Goal: Task Accomplishment & Management: Complete application form

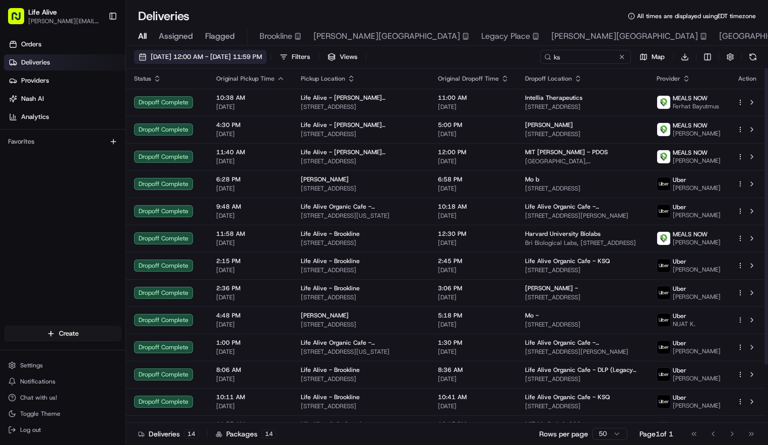
click at [262, 58] on span "08/01/2025 12:00 AM - 08/31/2025 11:59 PM" at bounding box center [206, 56] width 111 height 9
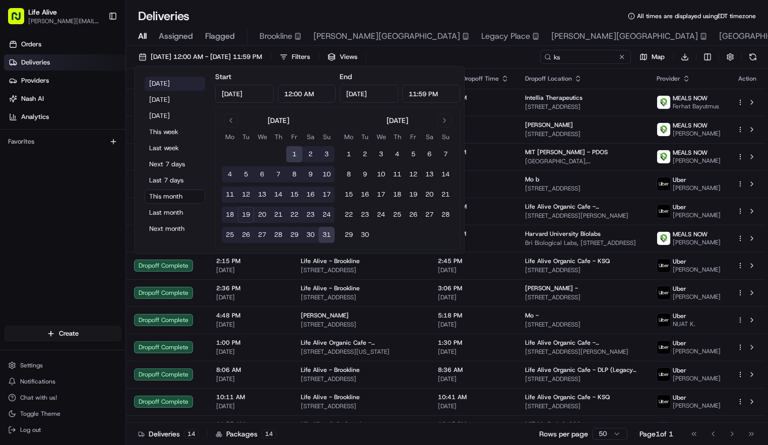
click at [185, 89] on button "Today" at bounding box center [175, 84] width 61 height 14
type input "Aug 19, 2025"
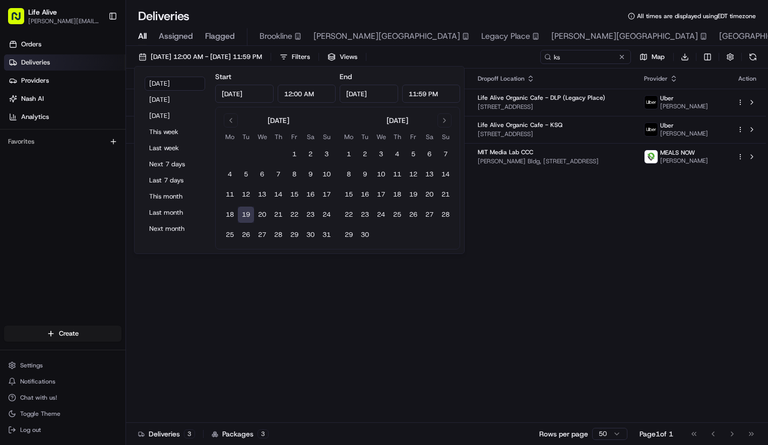
click at [384, 356] on div "Status Original Pickup Time Pickup Location Original Dropoff Time Dropoff Locat…" at bounding box center [446, 246] width 640 height 354
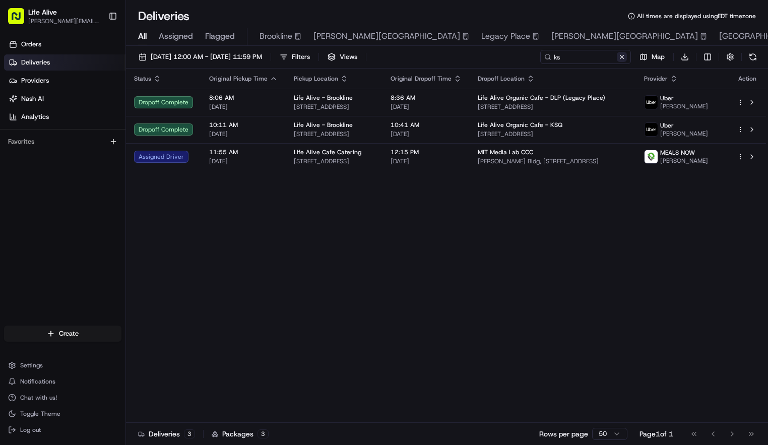
click at [624, 58] on button at bounding box center [622, 57] width 10 height 10
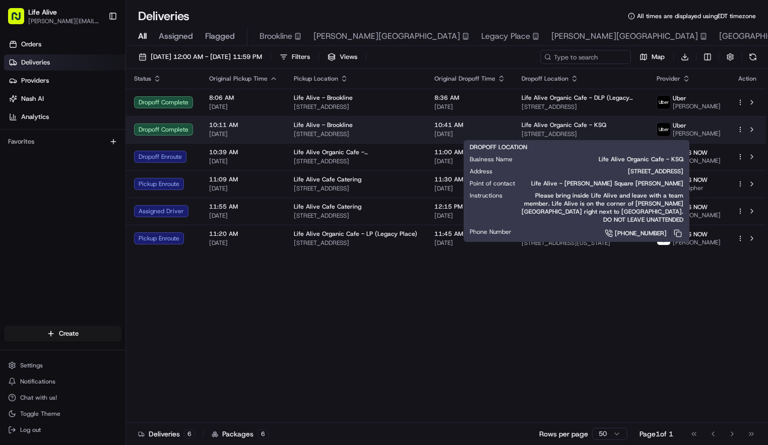
click at [558, 125] on span "Life Alive Organic Cafe - KSQ" at bounding box center [564, 125] width 85 height 8
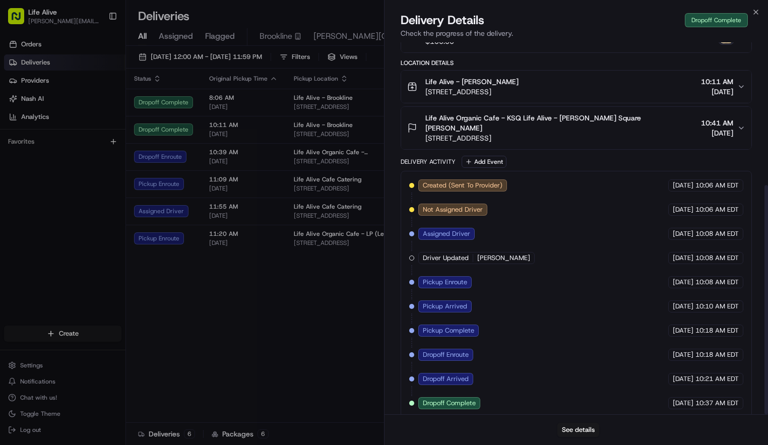
scroll to position [232, 0]
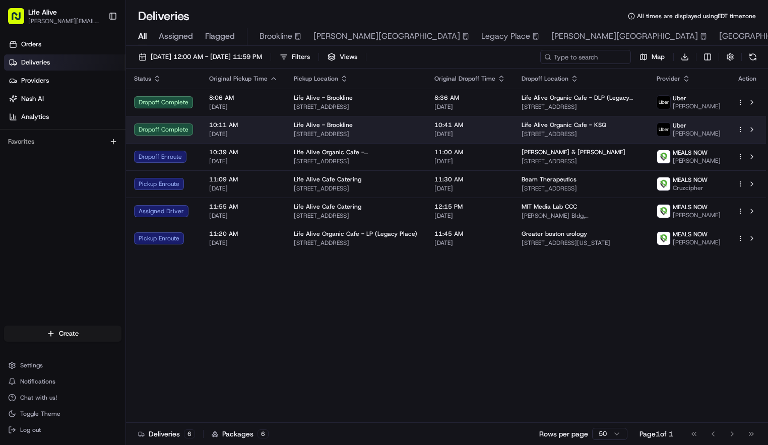
click at [632, 126] on div "Life Alive Organic Cafe - KSQ" at bounding box center [581, 125] width 119 height 8
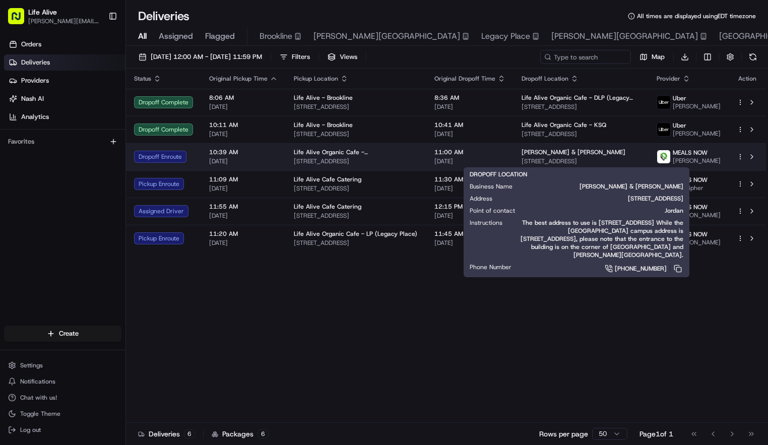
click at [562, 156] on div "Johnson & Johnson 320 Bent St, Cambridge, MA 02141, USA" at bounding box center [581, 156] width 119 height 17
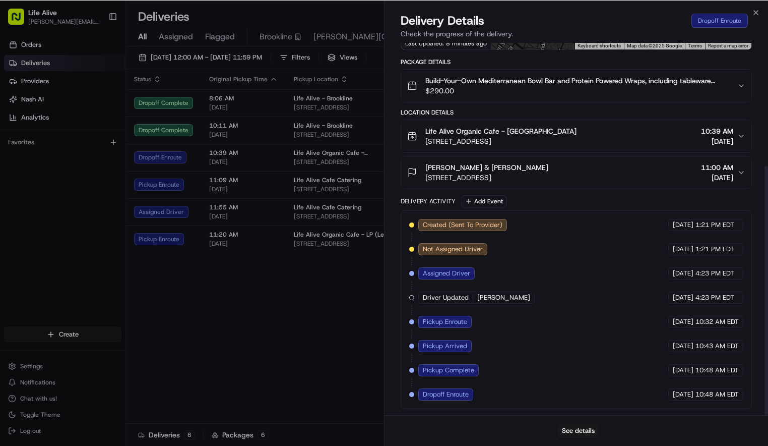
scroll to position [184, 0]
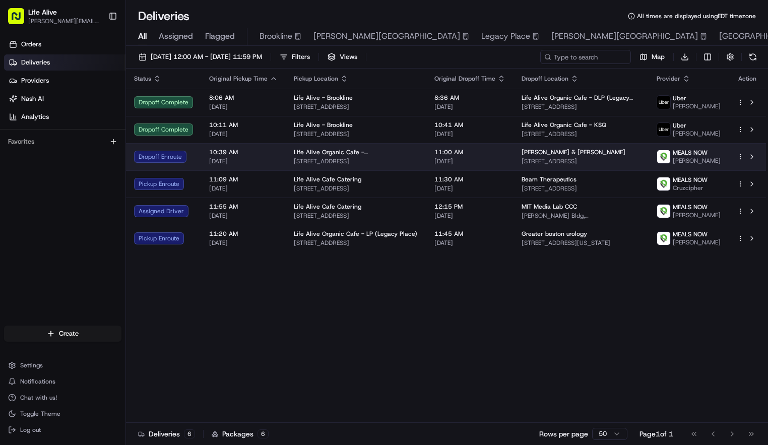
click at [481, 159] on span "[DATE]" at bounding box center [470, 161] width 71 height 8
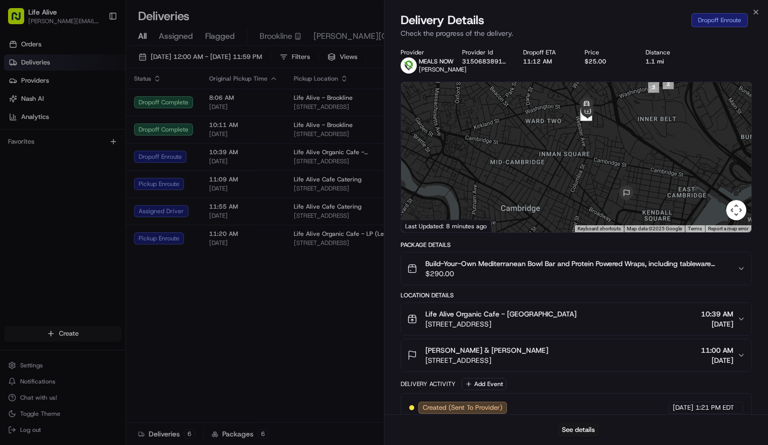
drag, startPoint x: 603, startPoint y: 125, endPoint x: 603, endPoint y: 188, distance: 63.0
click at [603, 188] on div at bounding box center [576, 157] width 350 height 150
drag, startPoint x: 604, startPoint y: 146, endPoint x: 603, endPoint y: 134, distance: 12.6
click at [603, 134] on div at bounding box center [576, 157] width 350 height 150
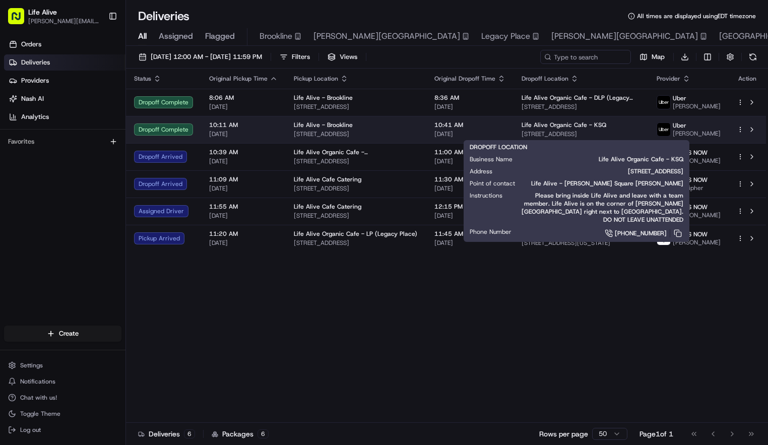
click at [522, 127] on span "Life Alive Organic Cafe - KSQ" at bounding box center [564, 125] width 85 height 8
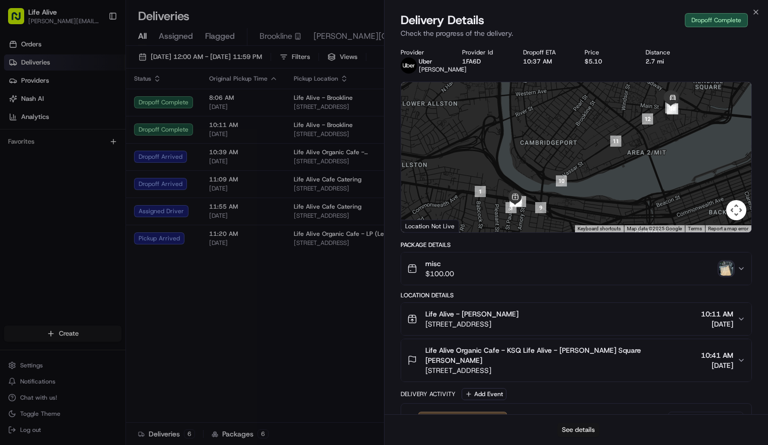
click at [568, 430] on button "See details" at bounding box center [579, 430] width 42 height 14
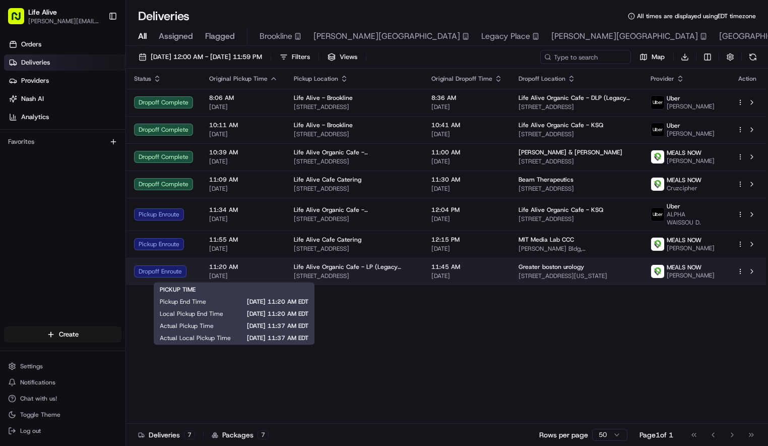
click at [273, 270] on span "11:20 AM" at bounding box center [243, 267] width 69 height 8
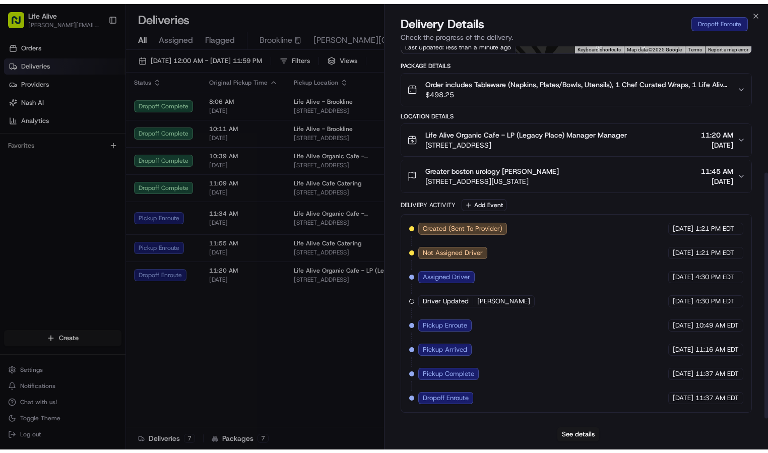
scroll to position [191, 0]
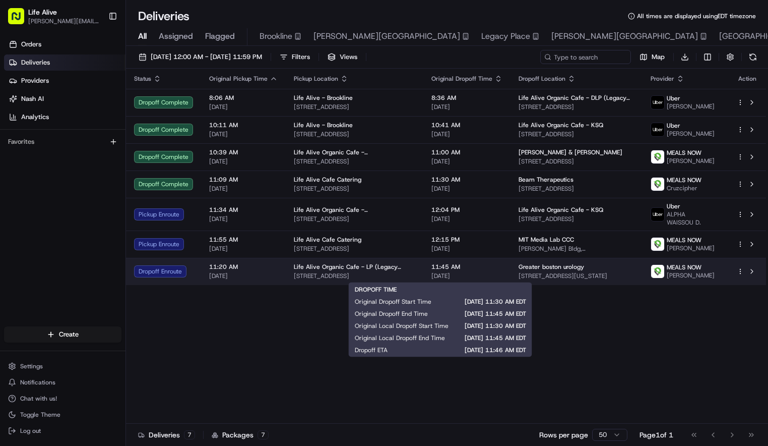
click at [445, 268] on span "11:45 AM" at bounding box center [467, 267] width 71 height 8
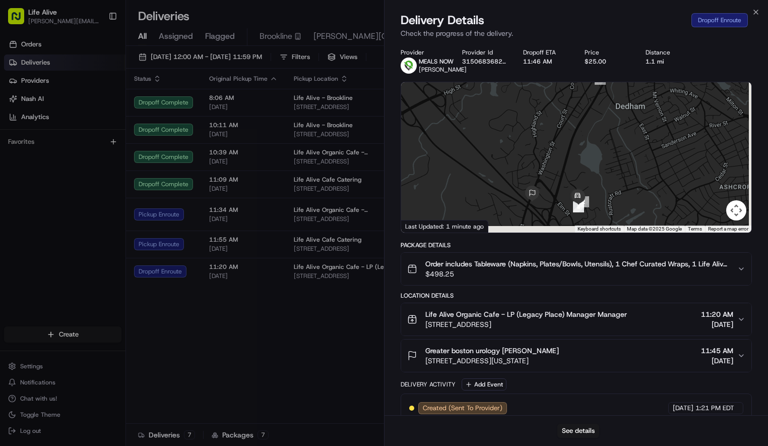
drag, startPoint x: 577, startPoint y: 178, endPoint x: 562, endPoint y: 156, distance: 26.6
click at [562, 156] on div at bounding box center [576, 157] width 350 height 150
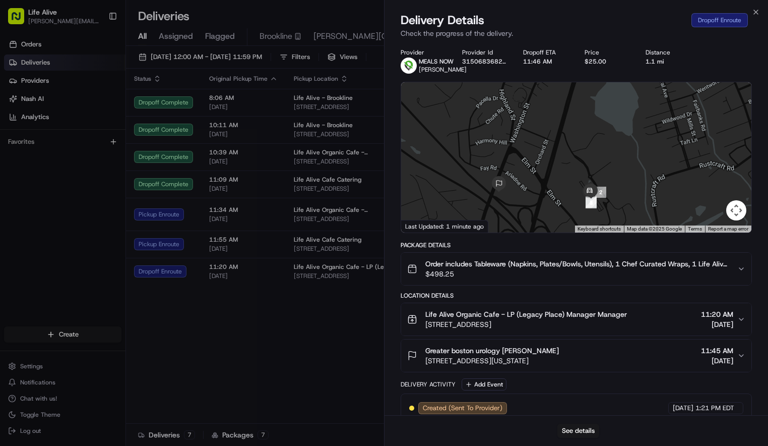
drag, startPoint x: 568, startPoint y: 154, endPoint x: 581, endPoint y: 50, distance: 105.1
click at [581, 50] on div "Provider MEALS NOW Kevina Bonds Provider Id 3150683682717700 Dropoff ETA 11:46 …" at bounding box center [576, 320] width 351 height 544
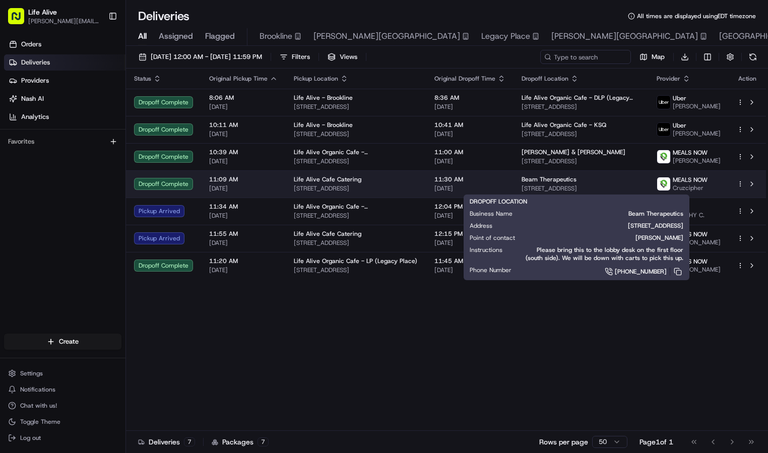
click at [522, 187] on span "238 Main St, Cambridge, MA 02142, USA" at bounding box center [581, 189] width 119 height 8
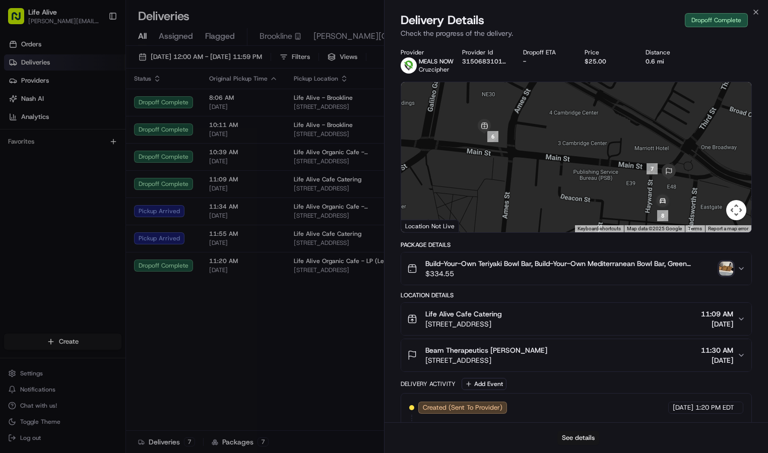
click at [568, 441] on button "See details" at bounding box center [579, 438] width 42 height 14
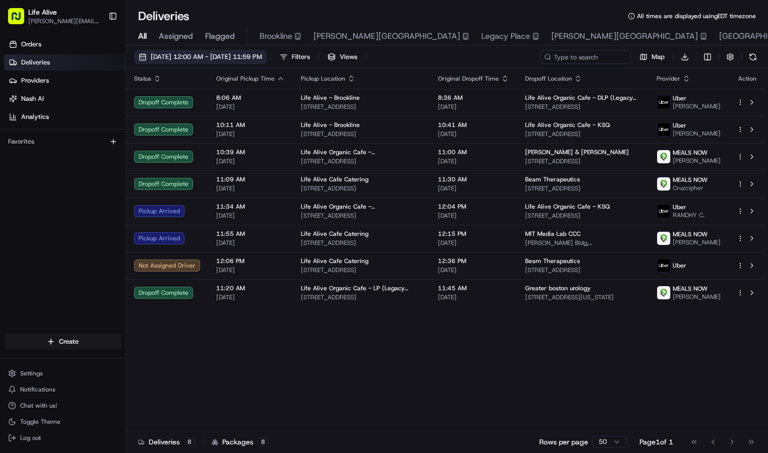
click at [262, 56] on span "08/19/2025 12:00 AM - 08/19/2025 11:59 PM" at bounding box center [206, 56] width 111 height 9
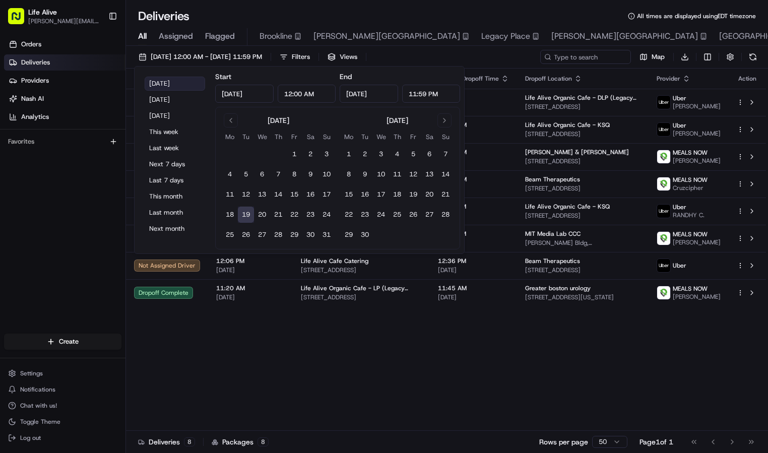
click at [187, 89] on button "Today" at bounding box center [175, 84] width 61 height 14
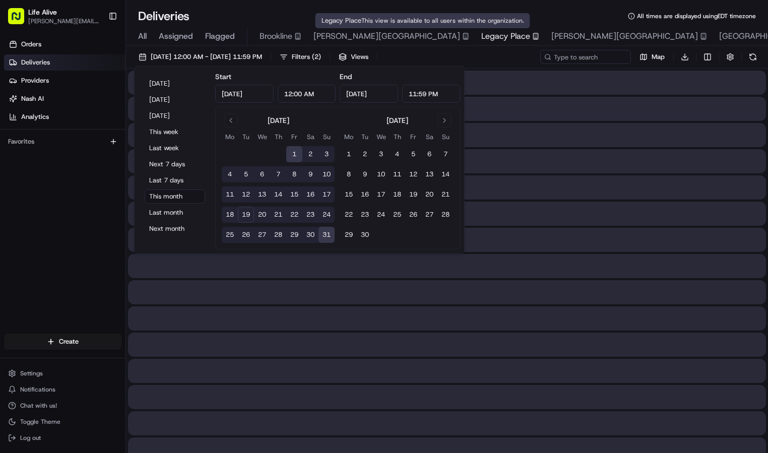
type input "Aug 1, 2025"
type input "Aug 31, 2025"
click at [466, 21] on span "This view is available to all users within the organization." at bounding box center [443, 21] width 163 height 8
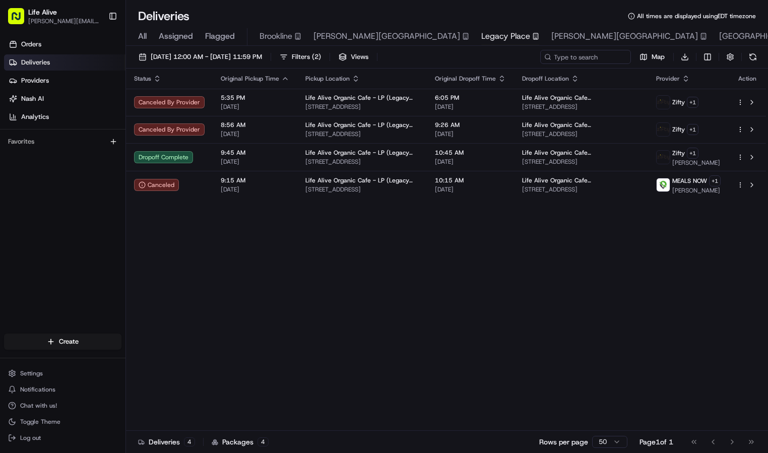
click at [137, 37] on div "All Assigned Flagged Brookline Kendall Square Legacy Place Davis Square Central…" at bounding box center [564, 37] width 877 height 18
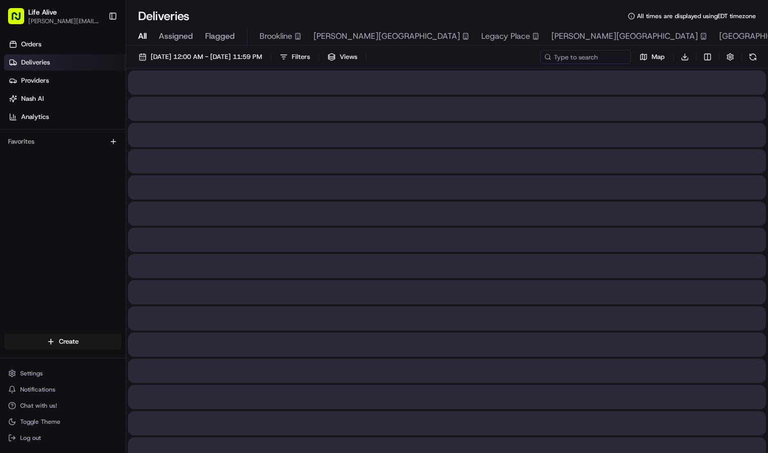
click at [143, 36] on span "All" at bounding box center [142, 36] width 9 height 12
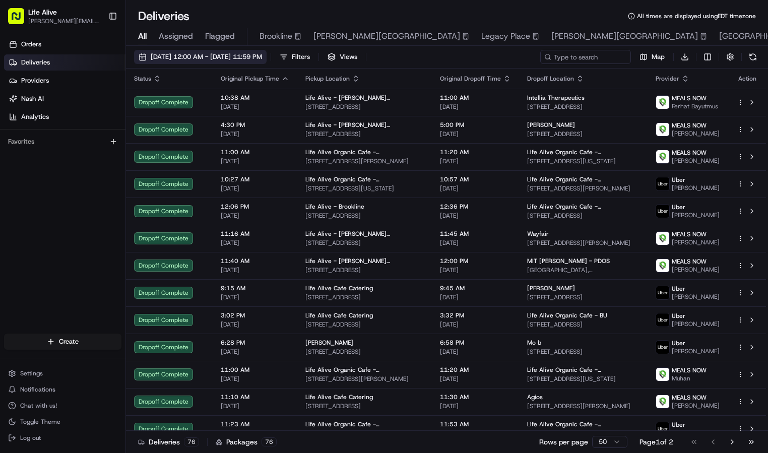
click at [175, 54] on span "08/01/2025 12:00 AM - 08/31/2025 11:59 PM" at bounding box center [206, 56] width 111 height 9
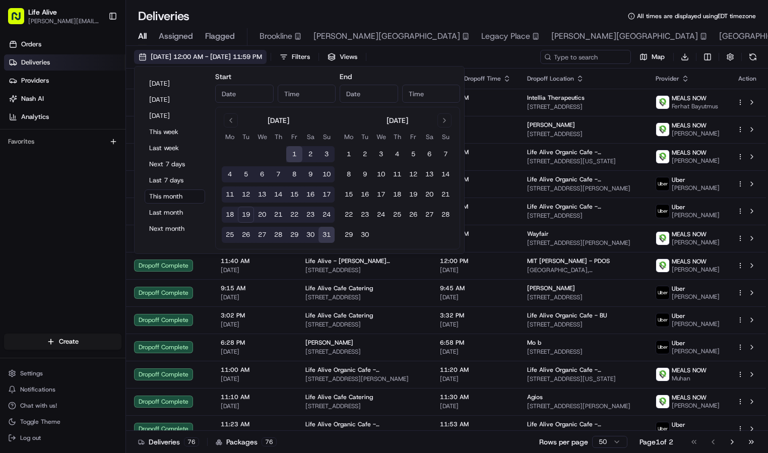
type input "Aug 1, 2025"
type input "12:00 AM"
type input "Aug 31, 2025"
type input "11:59 PM"
click at [166, 83] on button "Today" at bounding box center [175, 84] width 61 height 14
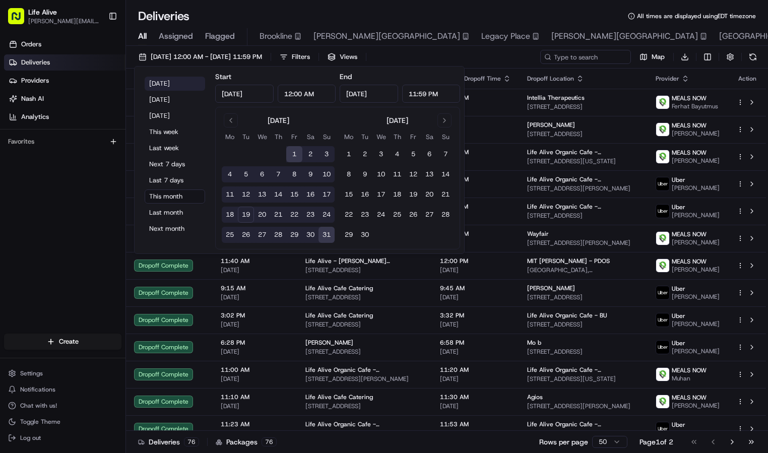
type input "Aug 19, 2025"
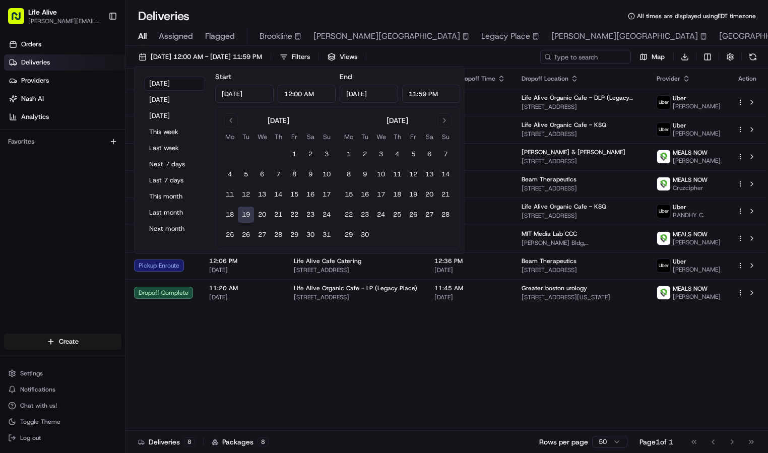
click at [489, 380] on div "Status Original Pickup Time Pickup Location Original Dropoff Time Dropoff Locat…" at bounding box center [446, 250] width 640 height 363
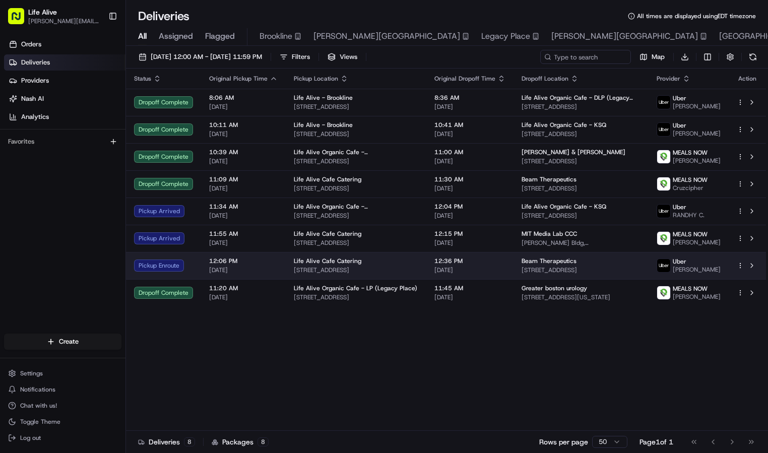
click at [489, 261] on td "12:36 PM 08/19/2025" at bounding box center [470, 265] width 87 height 27
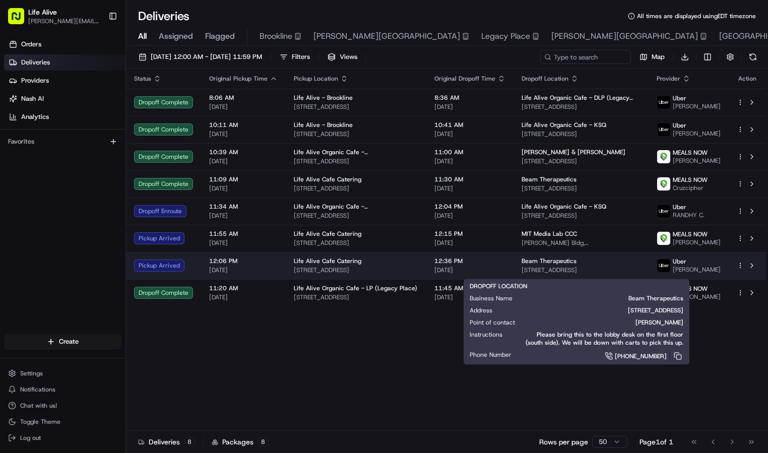
click at [571, 262] on div "Beam Therapeutics" at bounding box center [581, 261] width 119 height 8
click at [542, 265] on span "Beam Therapeutics" at bounding box center [549, 261] width 55 height 8
click at [569, 269] on span "238 Main St, Cambridge, MA 02142, USA" at bounding box center [581, 270] width 119 height 8
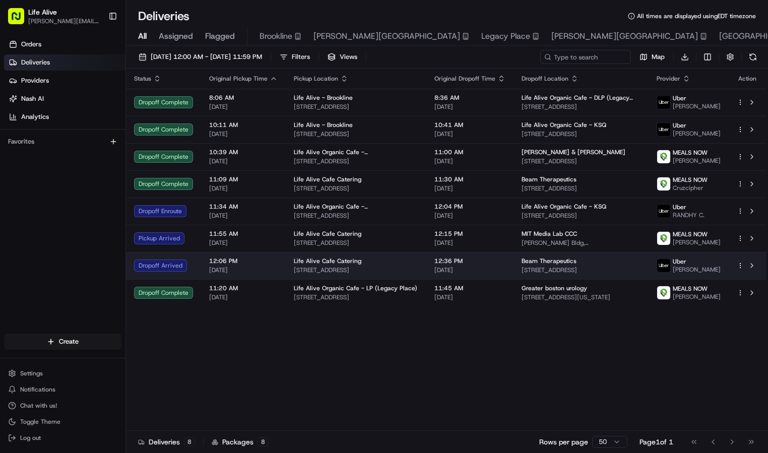
click at [514, 262] on td "Beam Therapeutics 238 Main St, Cambridge, MA 02142, USA" at bounding box center [581, 265] width 135 height 27
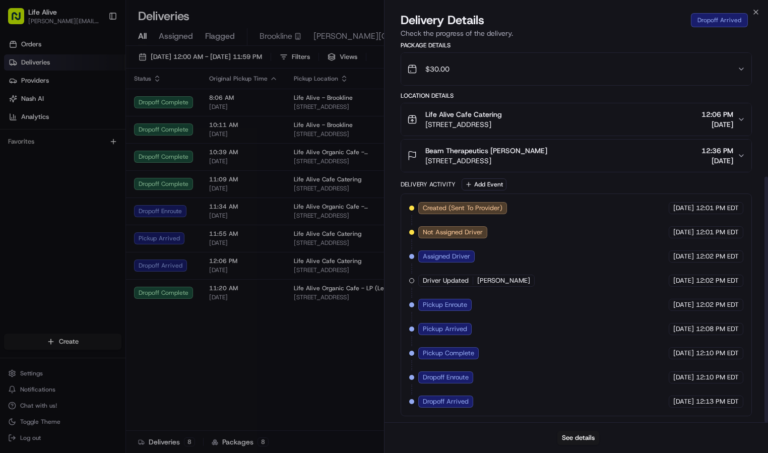
scroll to position [208, 0]
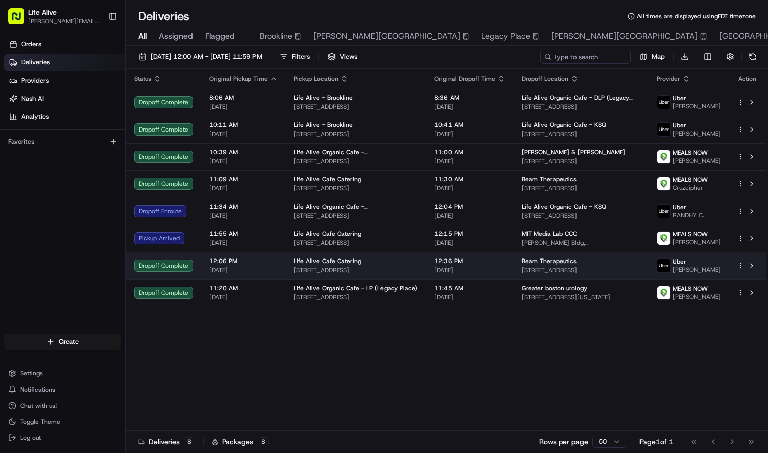
click at [522, 269] on span "238 Main St, Cambridge, MA 02142, USA" at bounding box center [581, 270] width 119 height 8
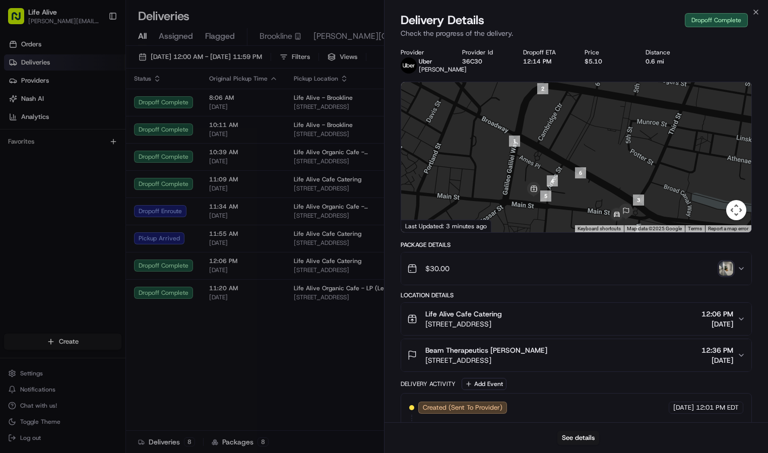
click at [725, 276] on img "button" at bounding box center [727, 269] width 14 height 14
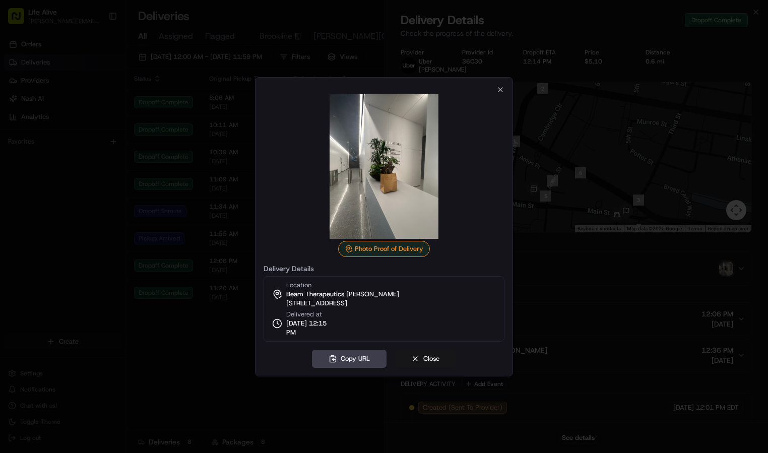
click at [424, 357] on button "Close" at bounding box center [426, 359] width 62 height 18
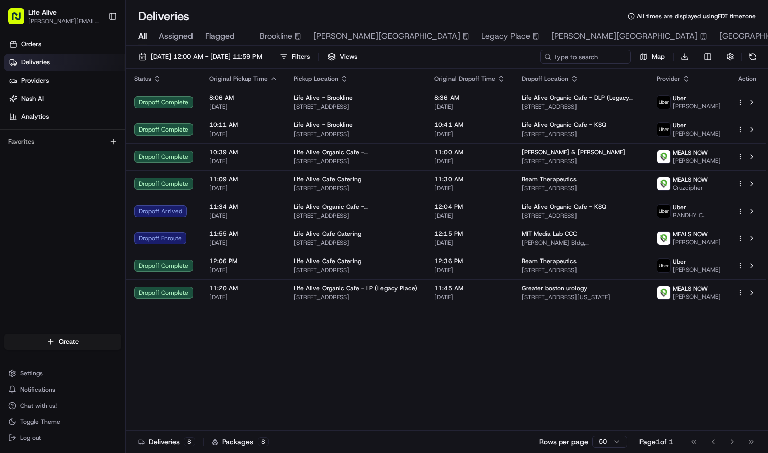
click at [442, 372] on div "Status Original Pickup Time Pickup Location Original Dropoff Time Dropoff Locat…" at bounding box center [446, 250] width 640 height 363
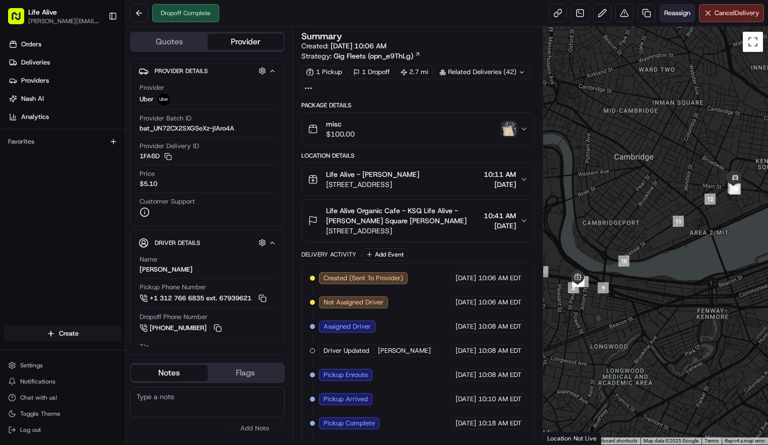
click at [679, 14] on span "Reassign" at bounding box center [678, 13] width 26 height 9
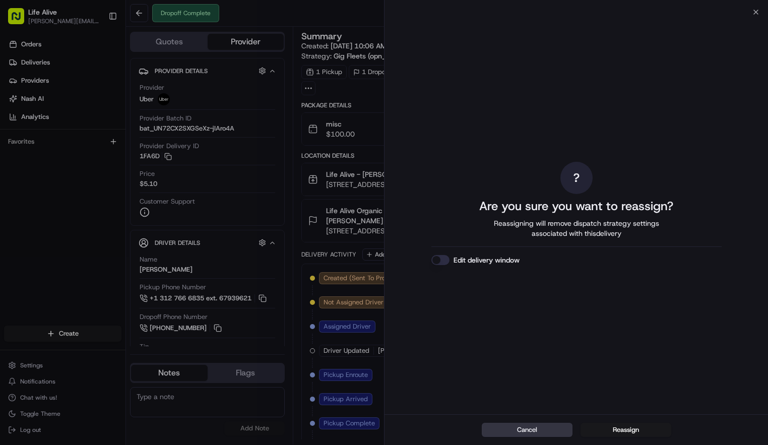
click at [550, 429] on button "Cancel" at bounding box center [527, 430] width 91 height 14
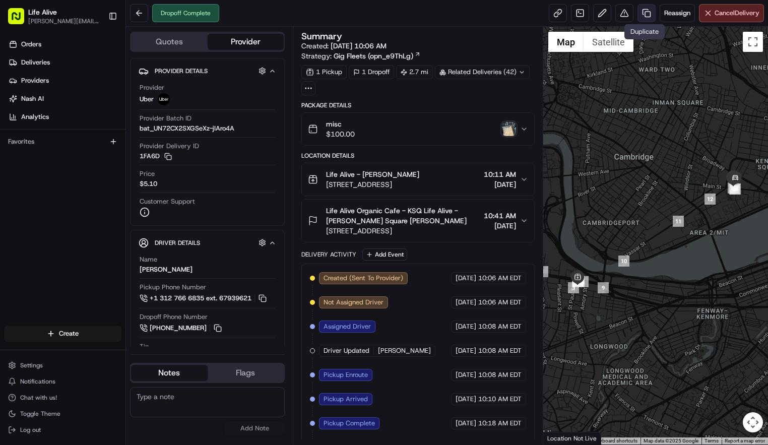
click at [643, 12] on link at bounding box center [647, 13] width 18 height 18
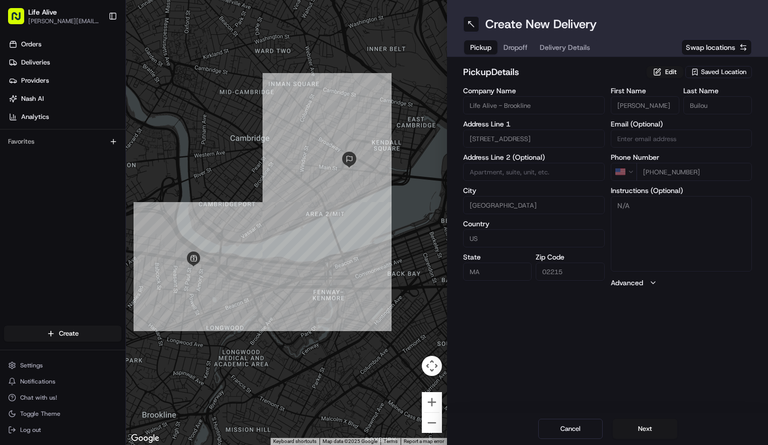
click at [707, 71] on span "Saved Location" at bounding box center [723, 72] width 45 height 9
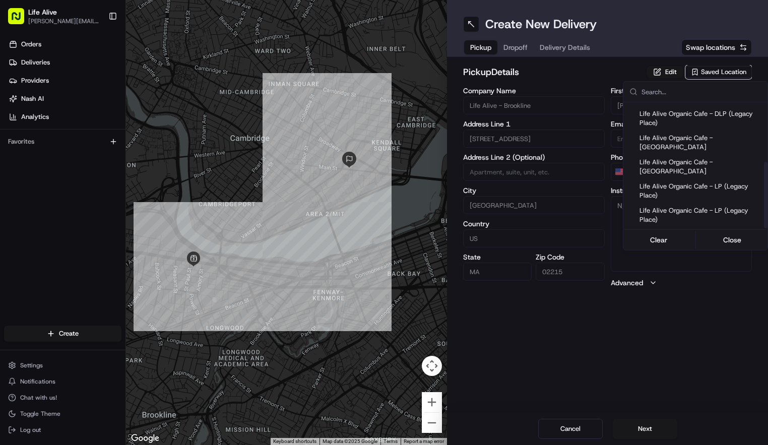
scroll to position [113, 0]
click at [688, 280] on span "Life Alive Organic Cafe - [GEOGRAPHIC_DATA]" at bounding box center [702, 289] width 124 height 18
type input "Life Alive Organic Cafe - [GEOGRAPHIC_DATA]"
type input "Somerville"
type input "02143"
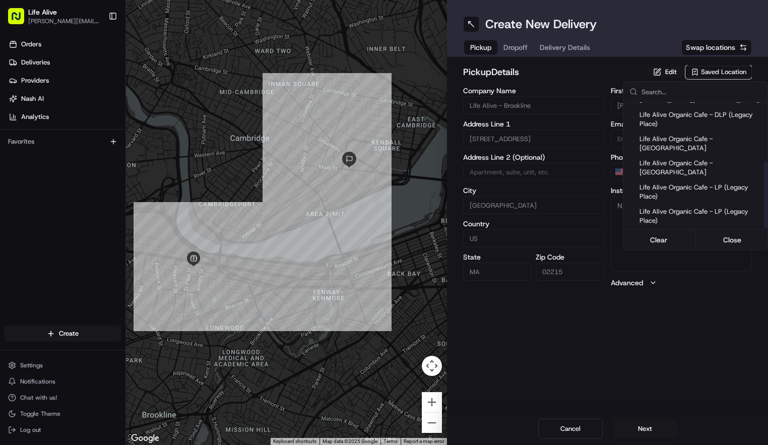
type input "Life Alive Organic Cafe - [GEOGRAPHIC_DATA]"
type input "[PHONE_NUMBER]"
type input "[STREET_ADDRESS]"
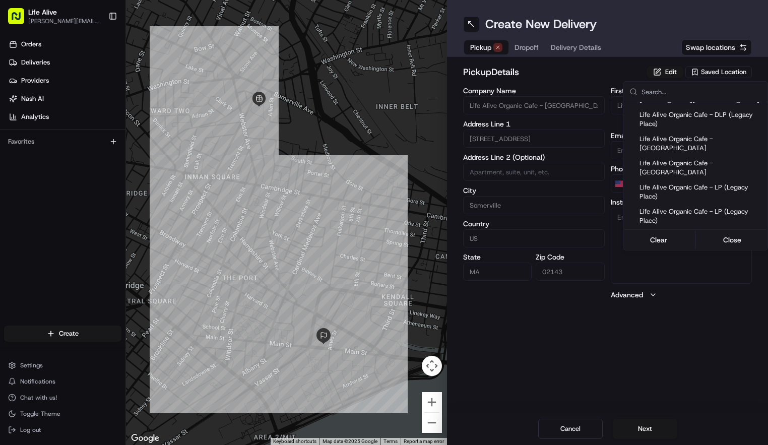
click at [586, 72] on html "Life Alive [PERSON_NAME][EMAIL_ADDRESS][DOMAIN_NAME] Toggle Sidebar Orders Deli…" at bounding box center [384, 222] width 768 height 445
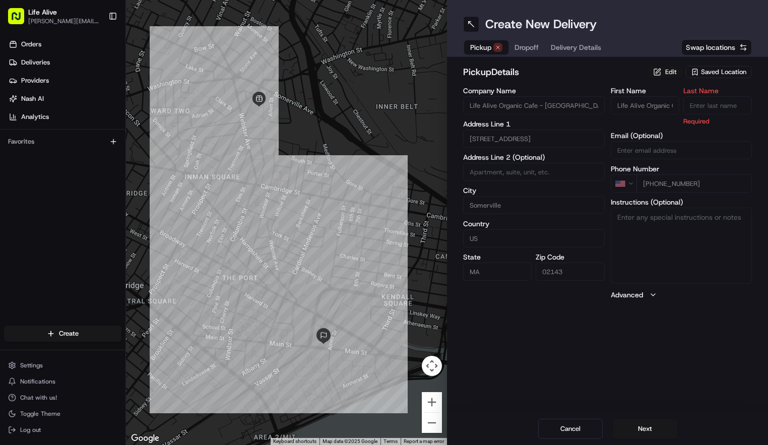
click at [674, 73] on button "Edit" at bounding box center [665, 72] width 37 height 12
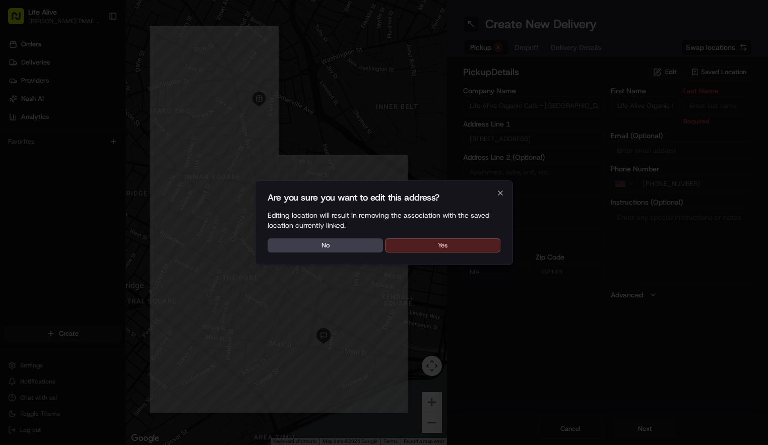
click at [480, 251] on button "Yes" at bounding box center [442, 245] width 115 height 14
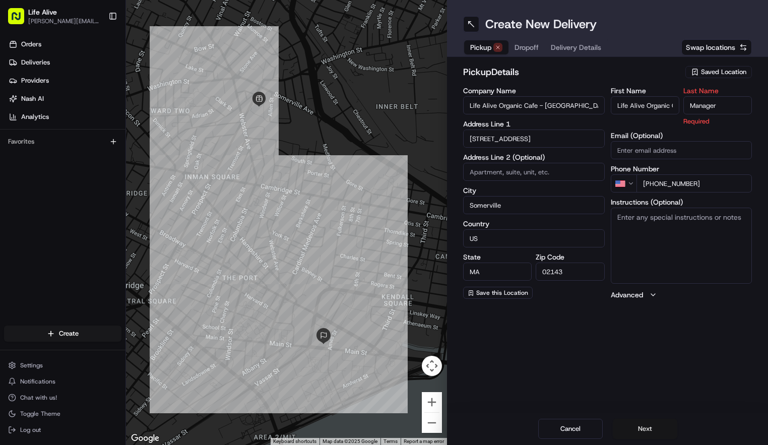
type input "Manager"
click at [630, 422] on button "Next" at bounding box center [645, 429] width 65 height 20
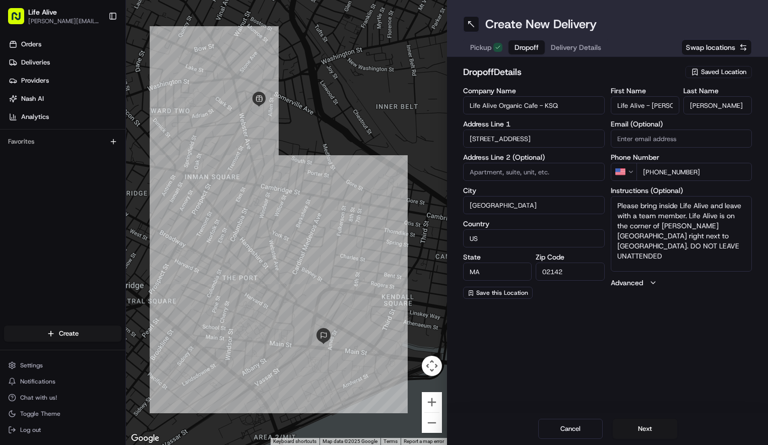
click at [722, 109] on input "[PERSON_NAME]" at bounding box center [718, 105] width 69 height 18
type input "Mo"
drag, startPoint x: 707, startPoint y: 172, endPoint x: 670, endPoint y: 171, distance: 36.8
type input "[PHONE_NUMBER]"
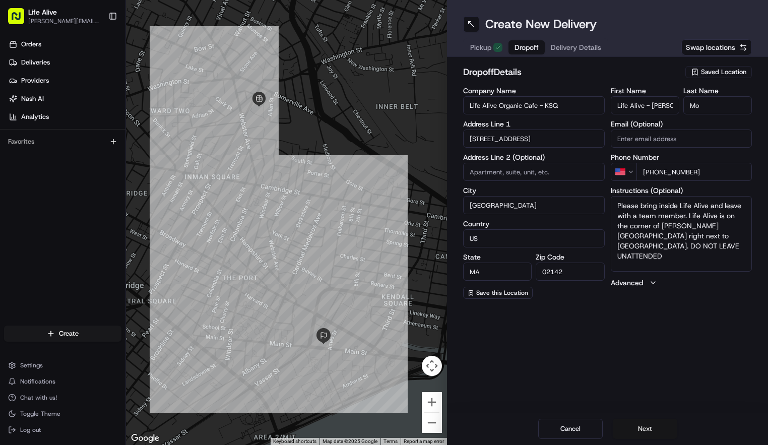
click at [647, 423] on button "Next" at bounding box center [645, 429] width 65 height 20
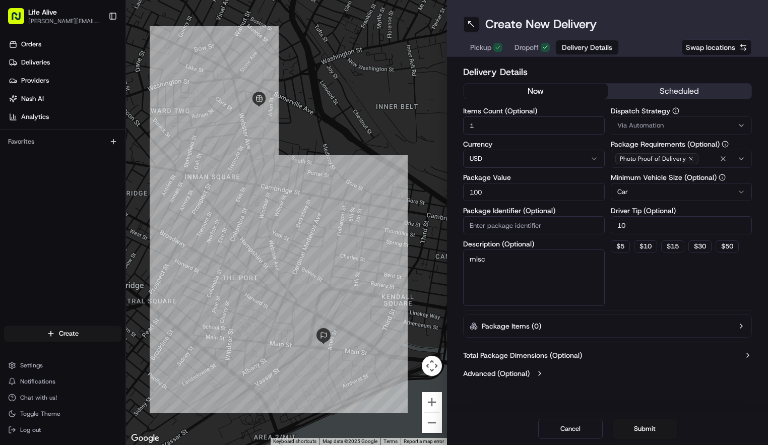
click at [634, 129] on span "Via Automation" at bounding box center [641, 125] width 46 height 9
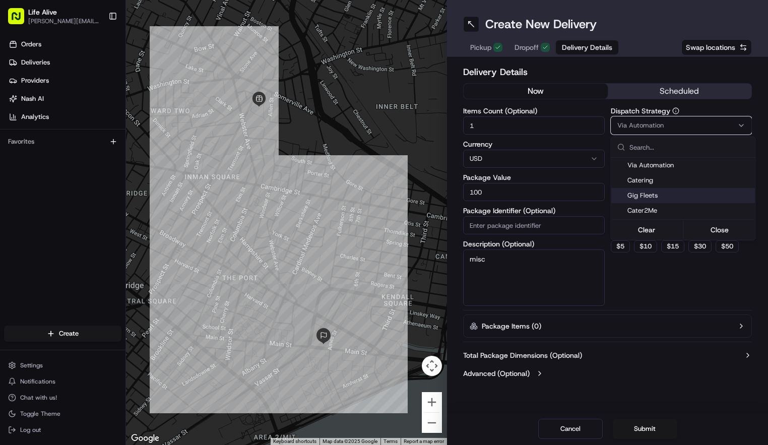
click at [643, 195] on span "Gig Fleets" at bounding box center [690, 195] width 124 height 9
click at [654, 273] on html "Life Alive [PERSON_NAME][EMAIL_ADDRESS][DOMAIN_NAME] Toggle Sidebar Orders Deli…" at bounding box center [384, 222] width 768 height 445
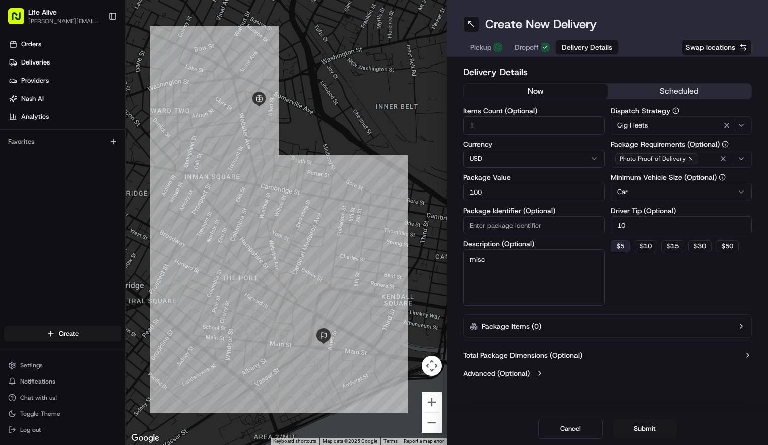
click at [625, 246] on button "$ 5" at bounding box center [620, 247] width 19 height 12
click at [642, 246] on button "$ 10" at bounding box center [645, 247] width 23 height 12
click at [619, 251] on button "$ 5" at bounding box center [620, 247] width 19 height 12
type input "5"
click at [639, 427] on button "Submit" at bounding box center [645, 429] width 65 height 20
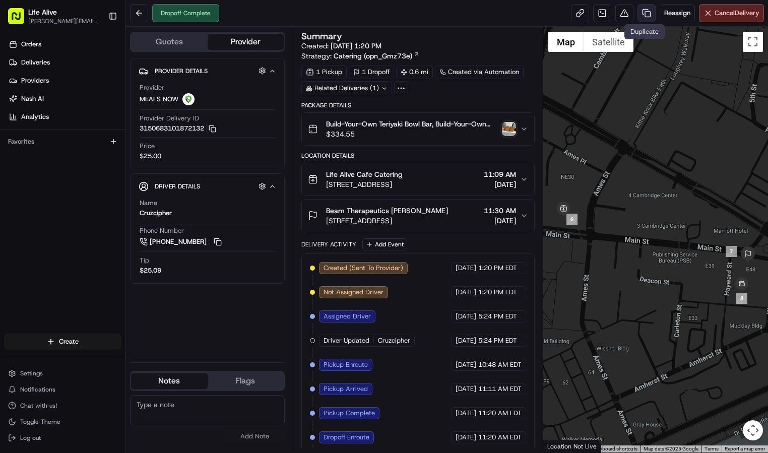
click at [648, 12] on link at bounding box center [647, 13] width 18 height 18
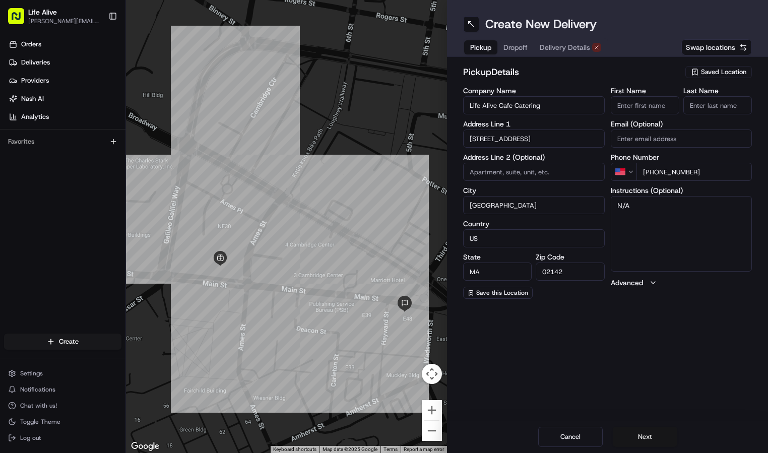
click at [649, 432] on button "Next" at bounding box center [645, 437] width 65 height 20
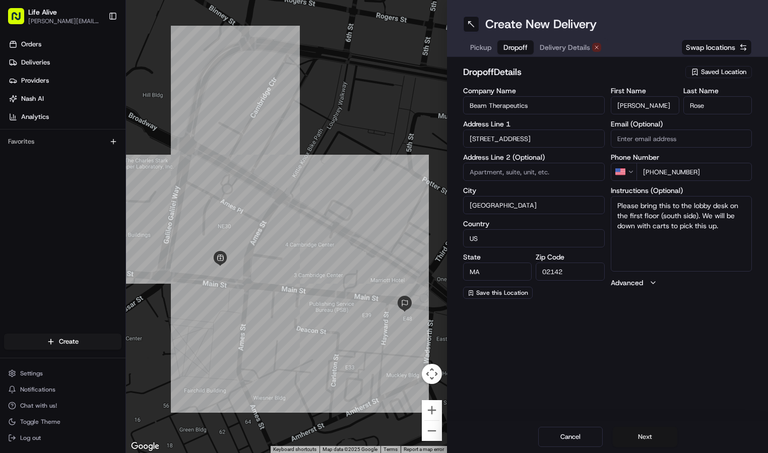
click at [649, 432] on button "Next" at bounding box center [645, 437] width 65 height 20
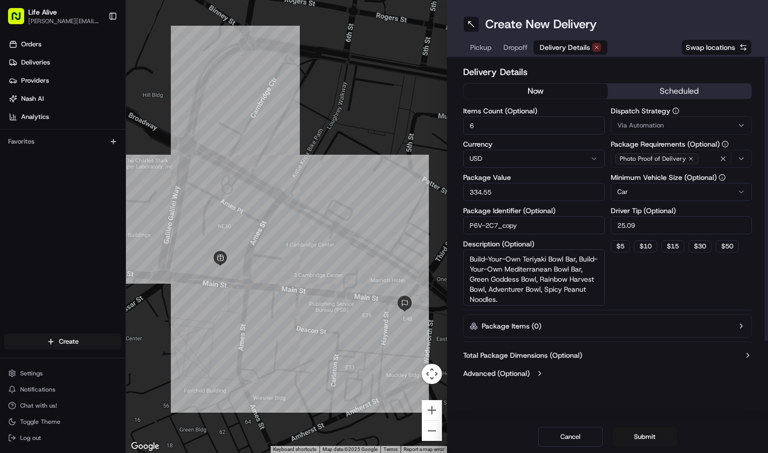
click at [551, 96] on button "now" at bounding box center [536, 91] width 144 height 15
click at [642, 245] on button "$ 10" at bounding box center [645, 247] width 23 height 12
type input "10"
click at [552, 263] on textarea "Build-Your-Own Teriyaki Bowl Bar, Build-Your-Own Mediterranean Bowl Bar, Green …" at bounding box center [534, 278] width 142 height 56
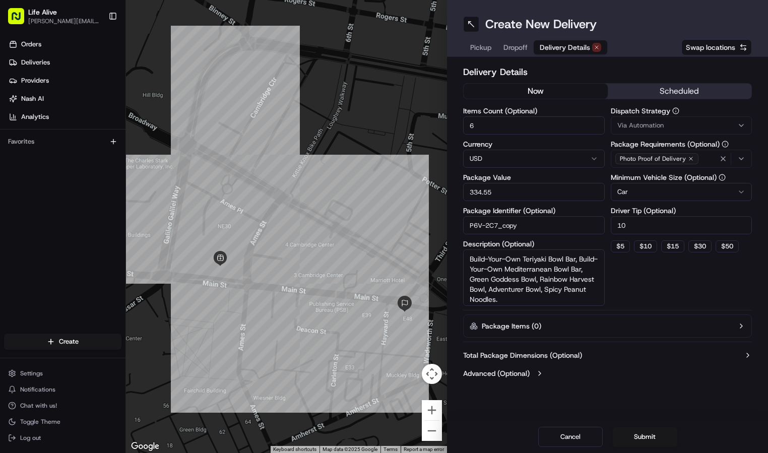
click at [552, 263] on textarea "Build-Your-Own Teriyaki Bowl Bar, Build-Your-Own Mediterranean Bowl Bar, Green …" at bounding box center [534, 278] width 142 height 56
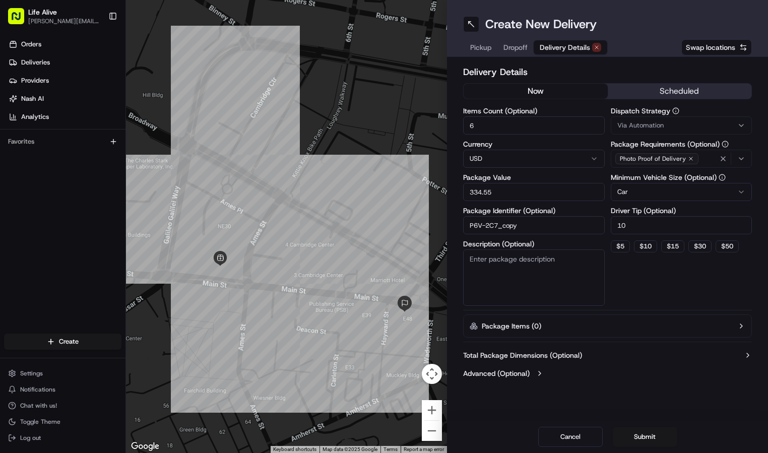
click at [496, 191] on input "334.55" at bounding box center [534, 192] width 142 height 18
type input "30"
click at [521, 230] on input "P6V-2C7_copy" at bounding box center [534, 225] width 142 height 18
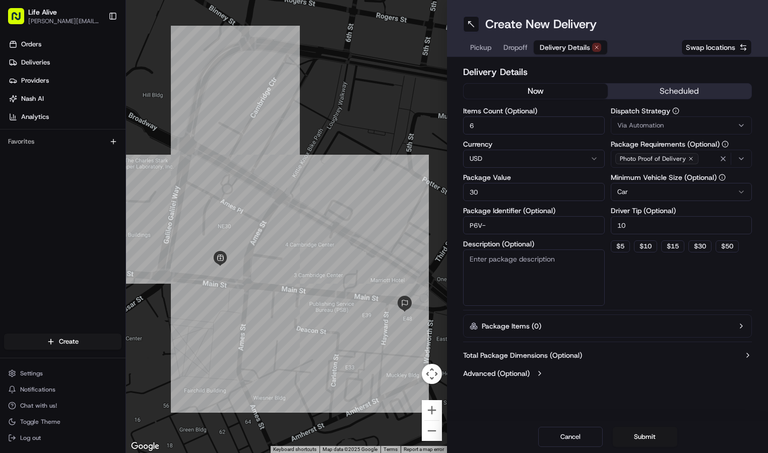
type input "P6V-"
click at [634, 115] on div "Dispatch Strategy Via Automation" at bounding box center [682, 120] width 142 height 27
click at [645, 123] on span "Via Automation" at bounding box center [641, 125] width 46 height 9
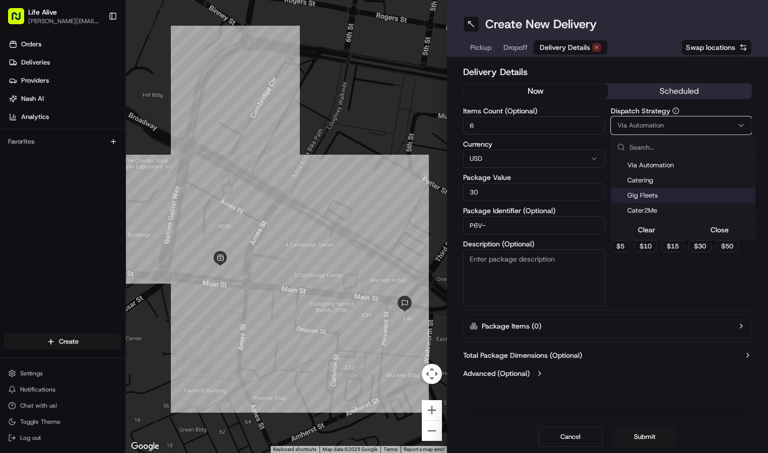
click at [646, 196] on span "Gig Fleets" at bounding box center [690, 195] width 124 height 9
click at [655, 274] on html "Life Alive moise@lifealive.com Toggle Sidebar Orders Deliveries Providers Nash …" at bounding box center [384, 226] width 768 height 453
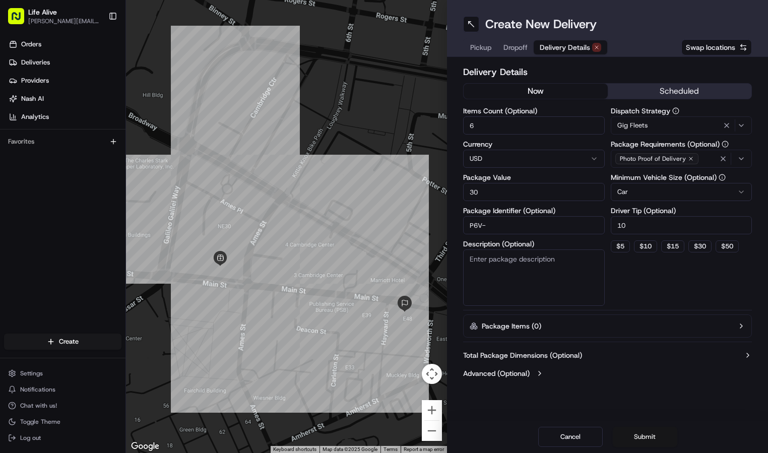
click at [635, 443] on button "Submit" at bounding box center [645, 437] width 65 height 20
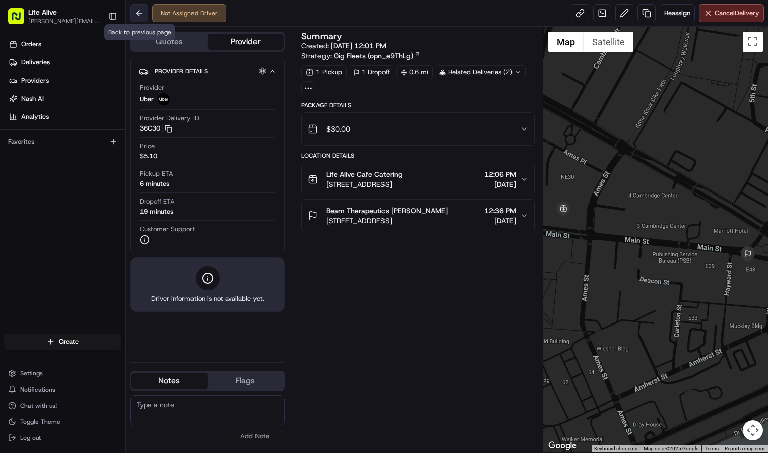
click at [139, 9] on button at bounding box center [139, 13] width 18 height 18
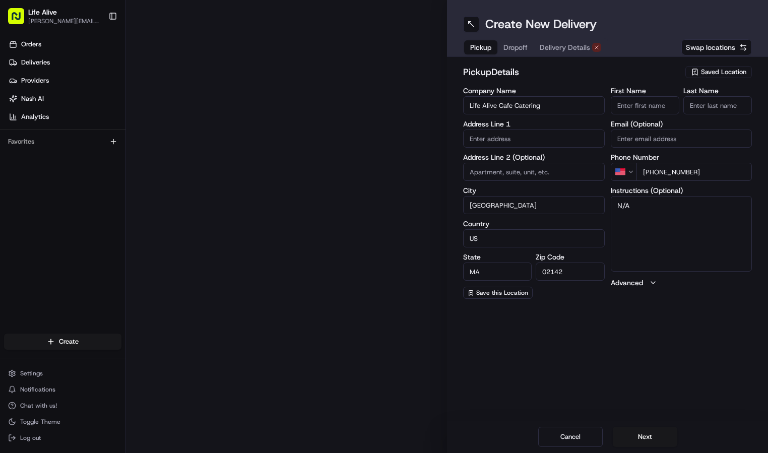
type input "[STREET_ADDRESS]"
